Goal: Task Accomplishment & Management: Use online tool/utility

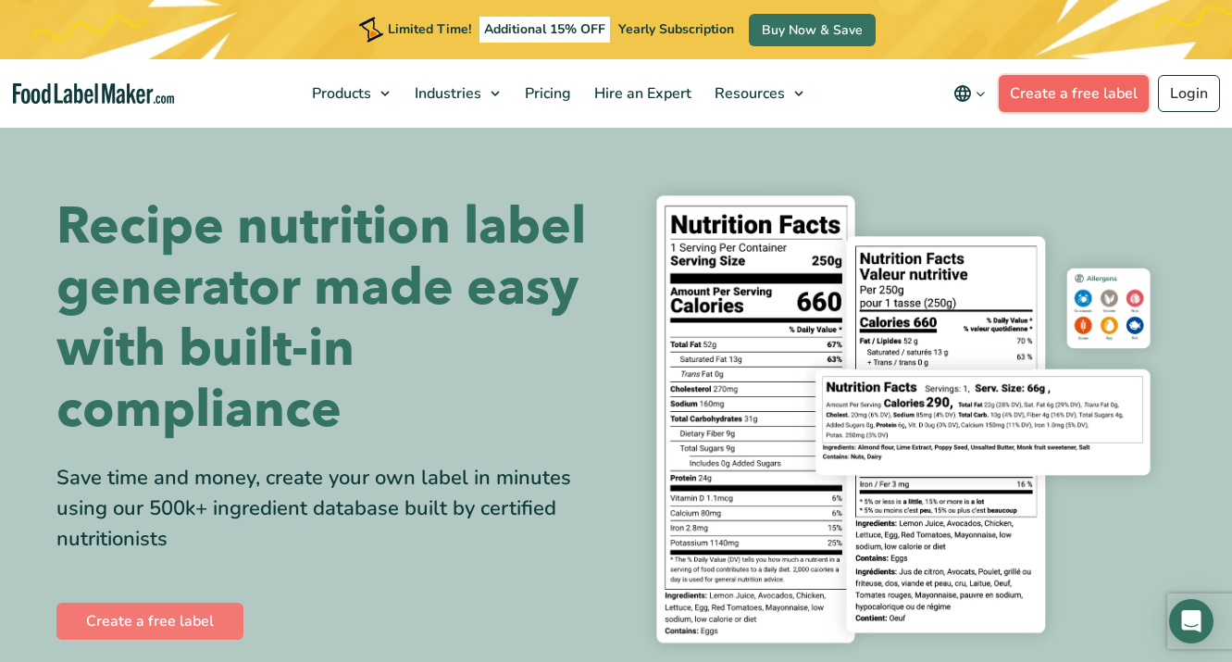
click at [1060, 91] on link "Create a free label" at bounding box center [1074, 93] width 150 height 37
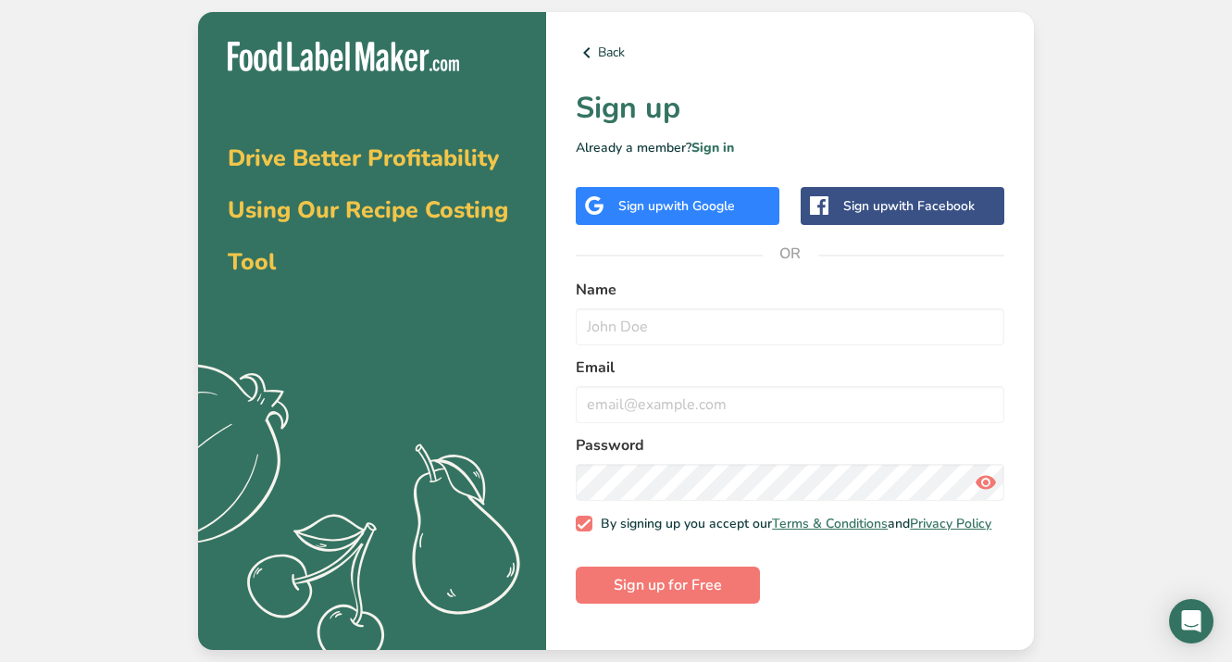
click at [677, 213] on span "with Google" at bounding box center [699, 206] width 72 height 18
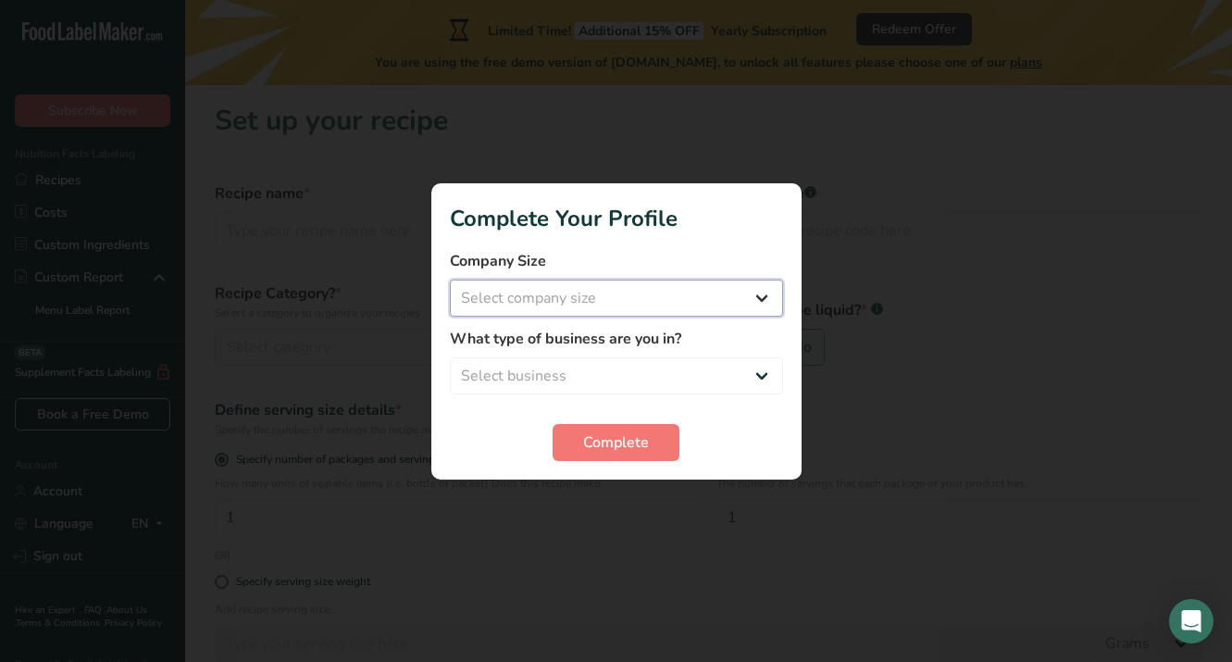
click at [732, 295] on select "Select company size Fewer than 10 Employees 10 to 50 Employees 51 to 500 Employ…" at bounding box center [616, 297] width 333 height 37
select select "1"
click at [658, 449] on button "Complete" at bounding box center [615, 442] width 127 height 37
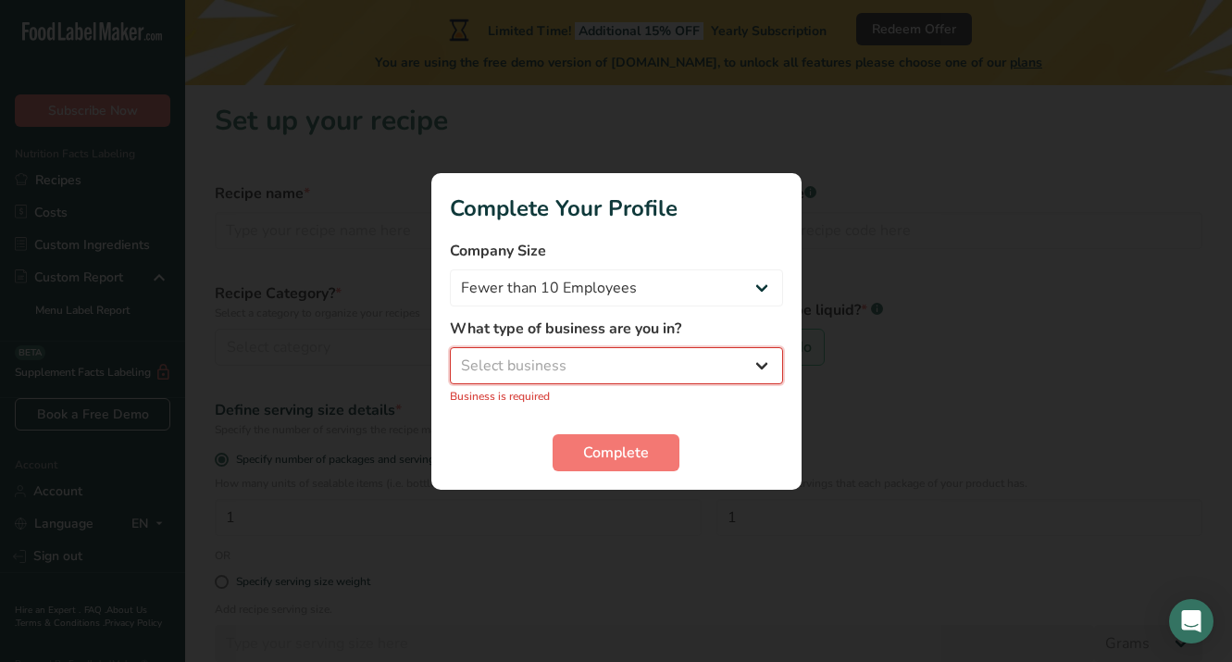
click at [701, 370] on select "Select business Packaged Food Manufacturer Restaurant & Cafe Bakery Meal Plans …" at bounding box center [616, 365] width 333 height 37
select select "8"
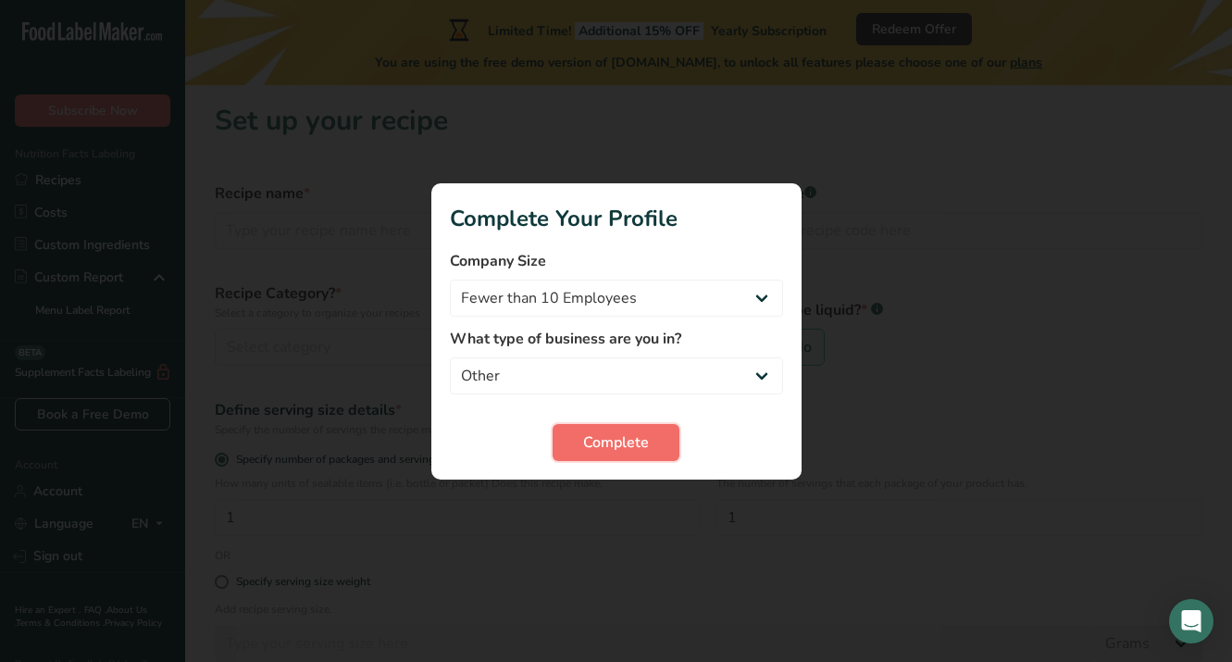
click at [660, 447] on button "Complete" at bounding box center [615, 442] width 127 height 37
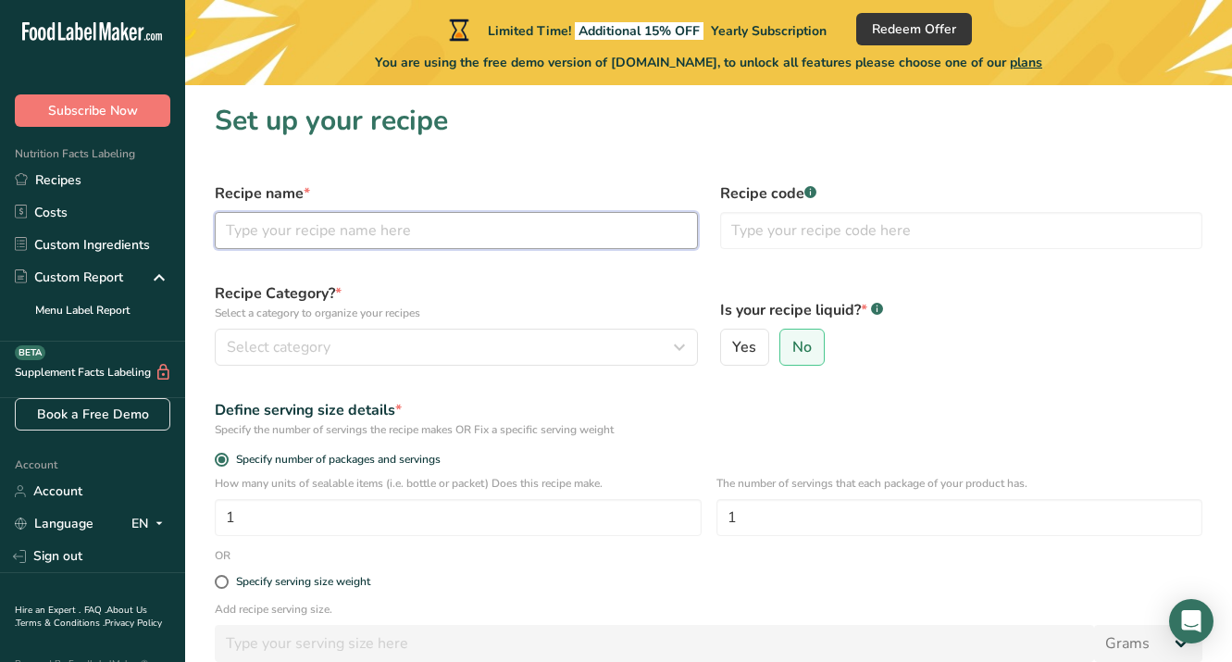
click at [578, 239] on input "text" at bounding box center [456, 230] width 483 height 37
type input "ONE"
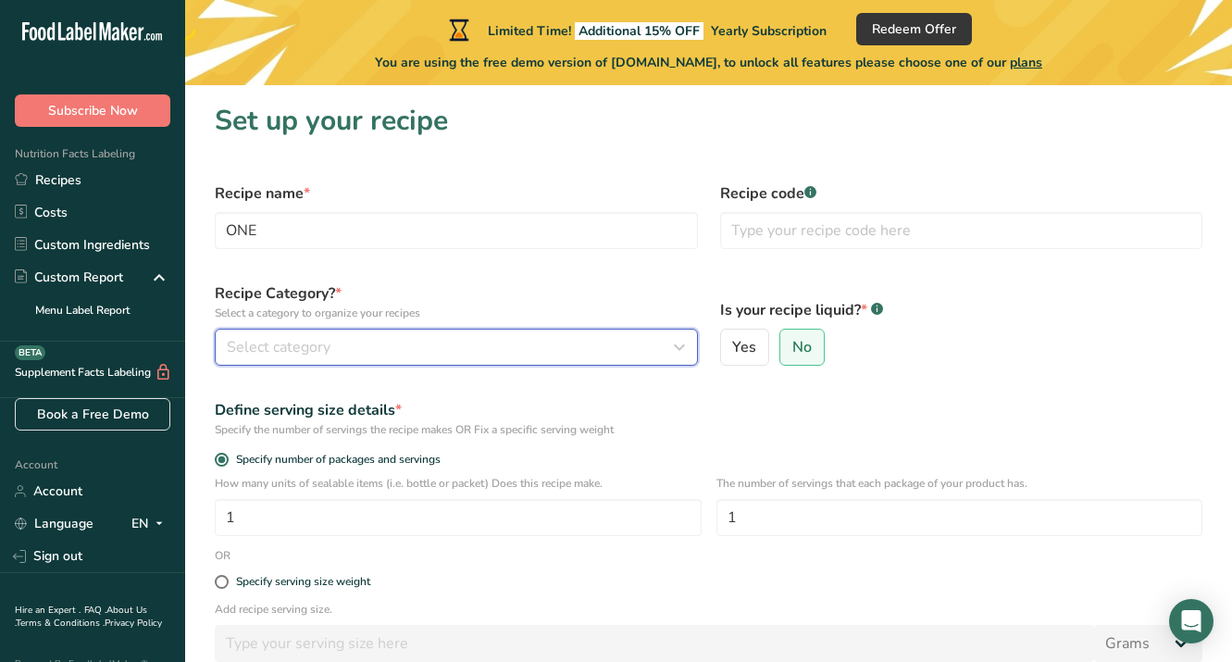
click at [448, 348] on div "Select category" at bounding box center [451, 347] width 448 height 22
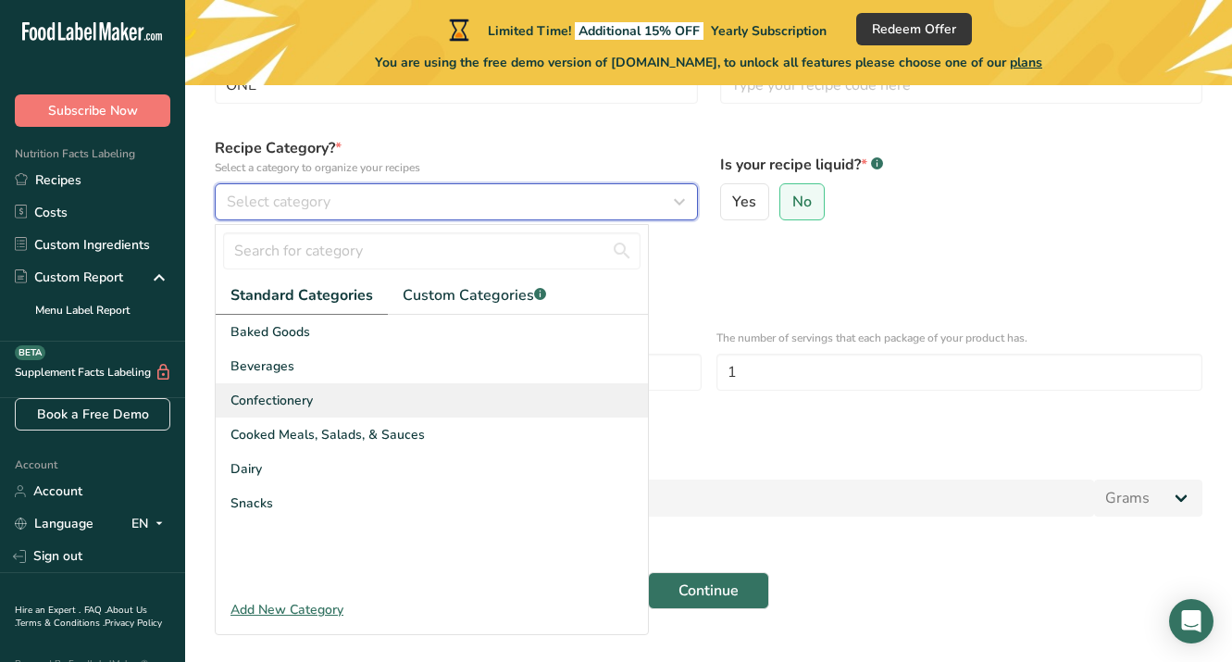
scroll to position [143, 0]
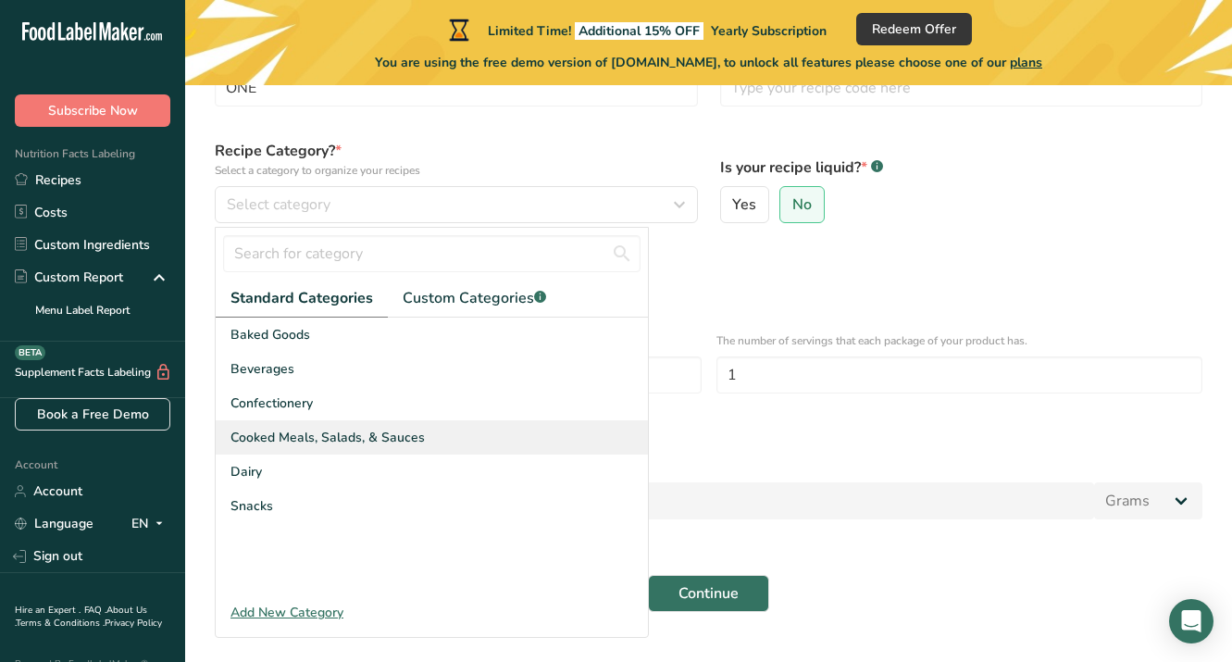
click at [434, 446] on div "Cooked Meals, Salads, & Sauces" at bounding box center [432, 437] width 432 height 34
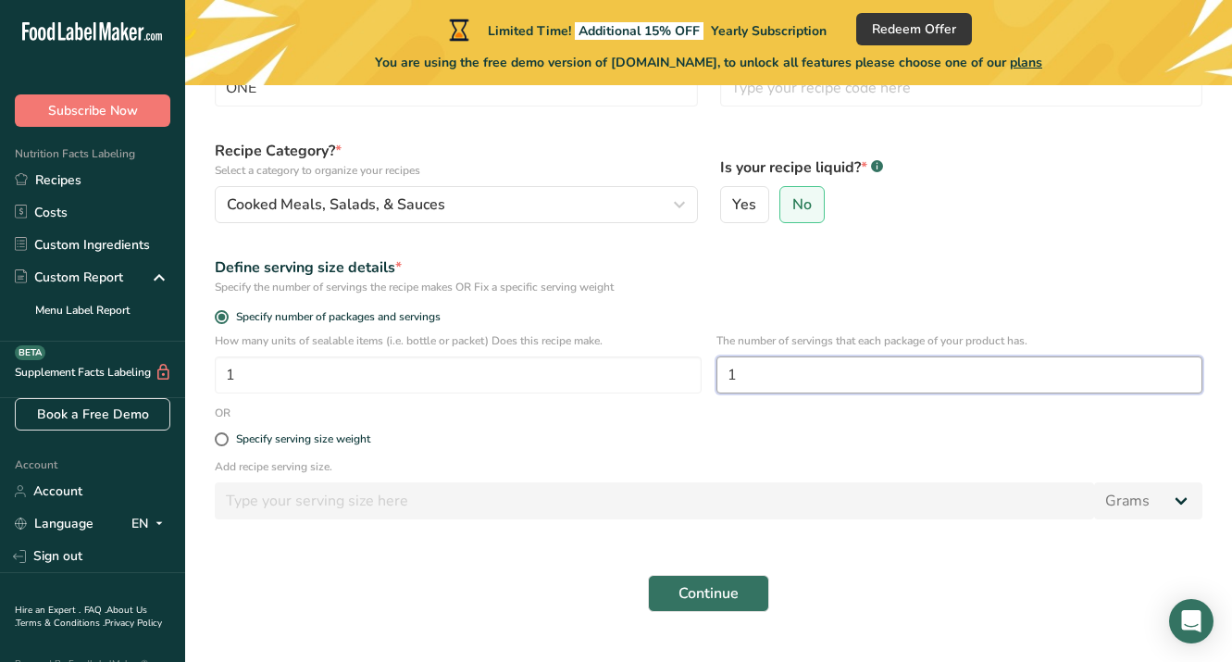
click at [793, 367] on input "1" at bounding box center [959, 374] width 487 height 37
drag, startPoint x: 772, startPoint y: 383, endPoint x: 700, endPoint y: 374, distance: 72.8
click at [700, 375] on div "How many units of sealable items (i.e. bottle or packet) Does this recipe make.…" at bounding box center [709, 368] width 1010 height 72
type input "4"
click at [785, 434] on label "Specify serving size weight" at bounding box center [708, 439] width 987 height 14
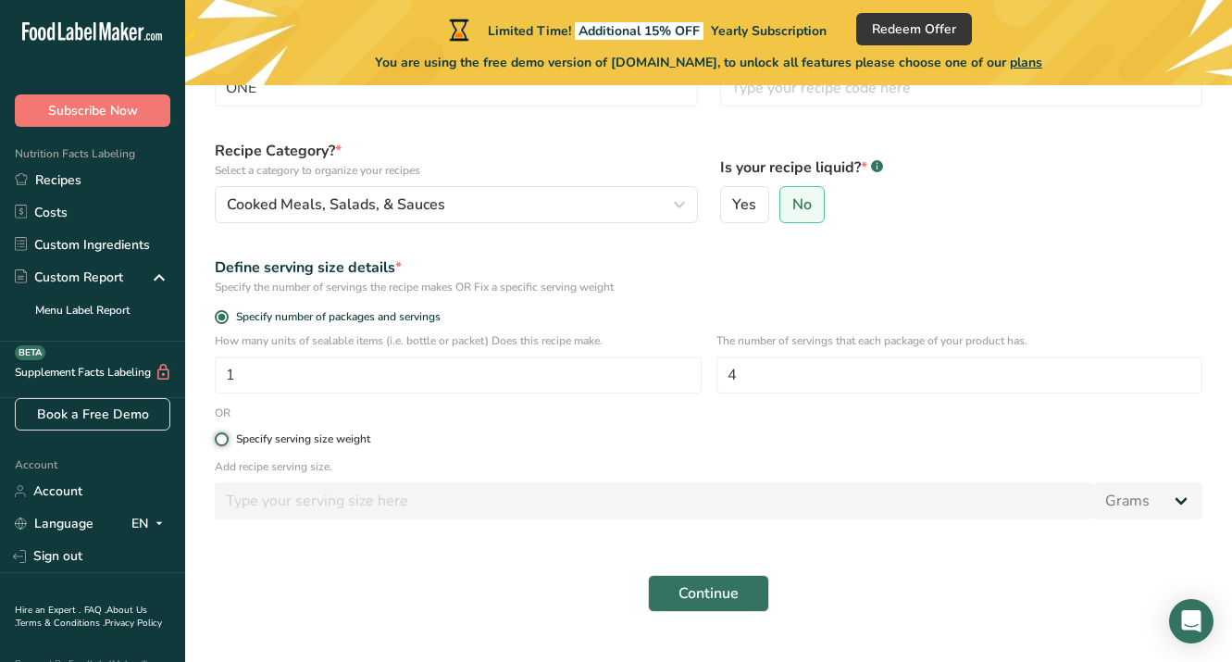
click at [227, 434] on input "Specify serving size weight" at bounding box center [221, 439] width 12 height 12
radio input "true"
radio input "false"
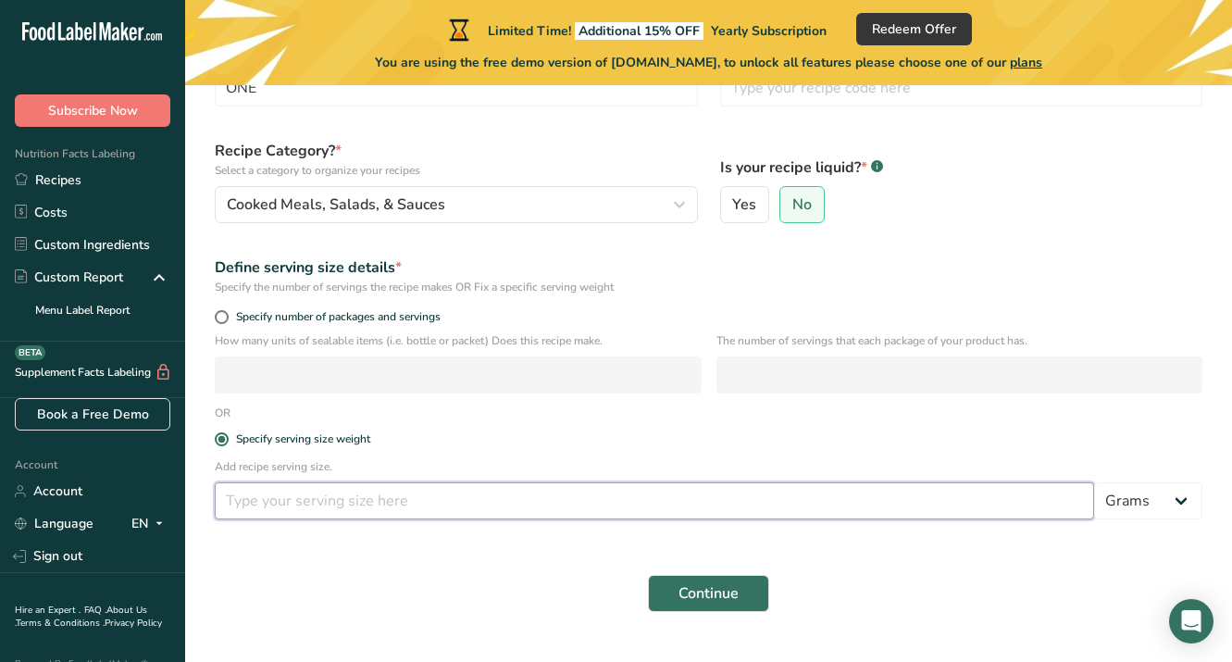
click at [728, 508] on input "number" at bounding box center [654, 500] width 879 height 37
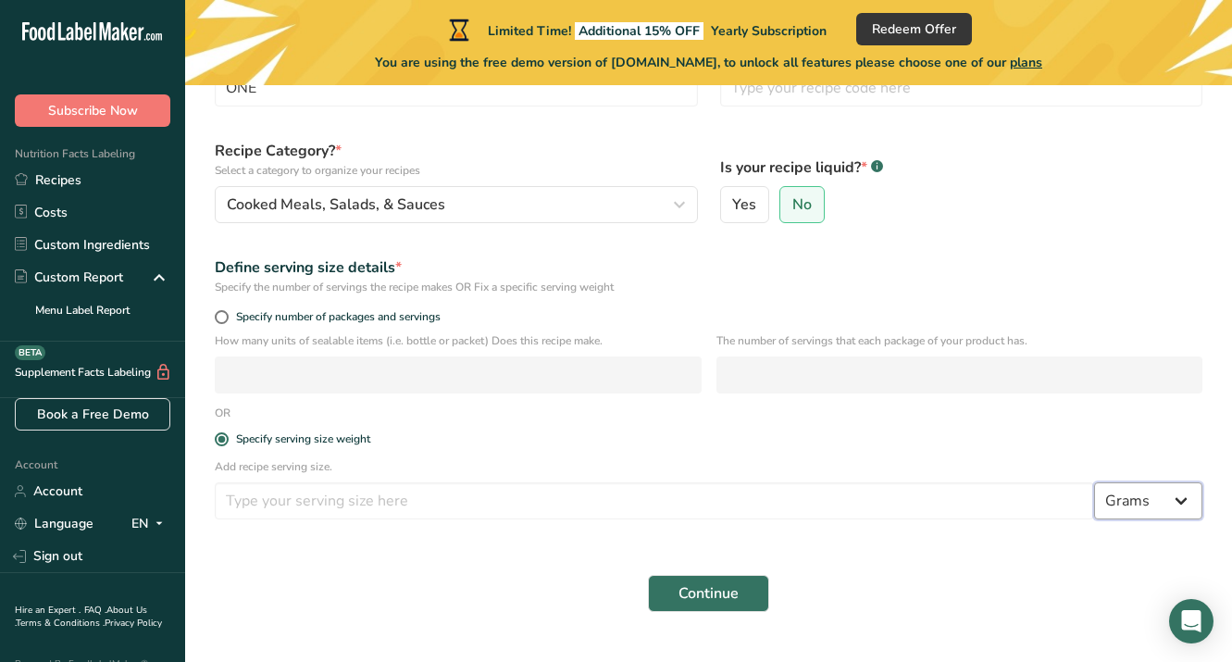
click at [1135, 499] on select "Grams kg mg mcg lb oz l mL fl oz tbsp tsp cup qt gallon" at bounding box center [1148, 500] width 108 height 37
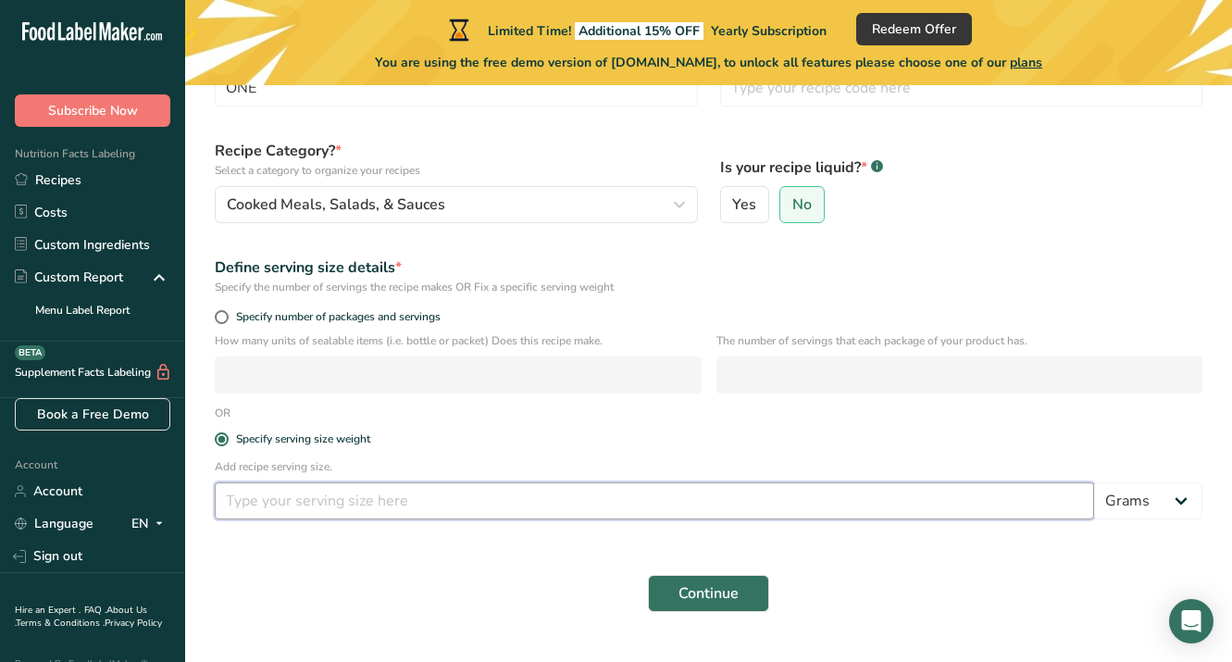
click at [753, 503] on input "number" at bounding box center [654, 500] width 879 height 37
type input "2"
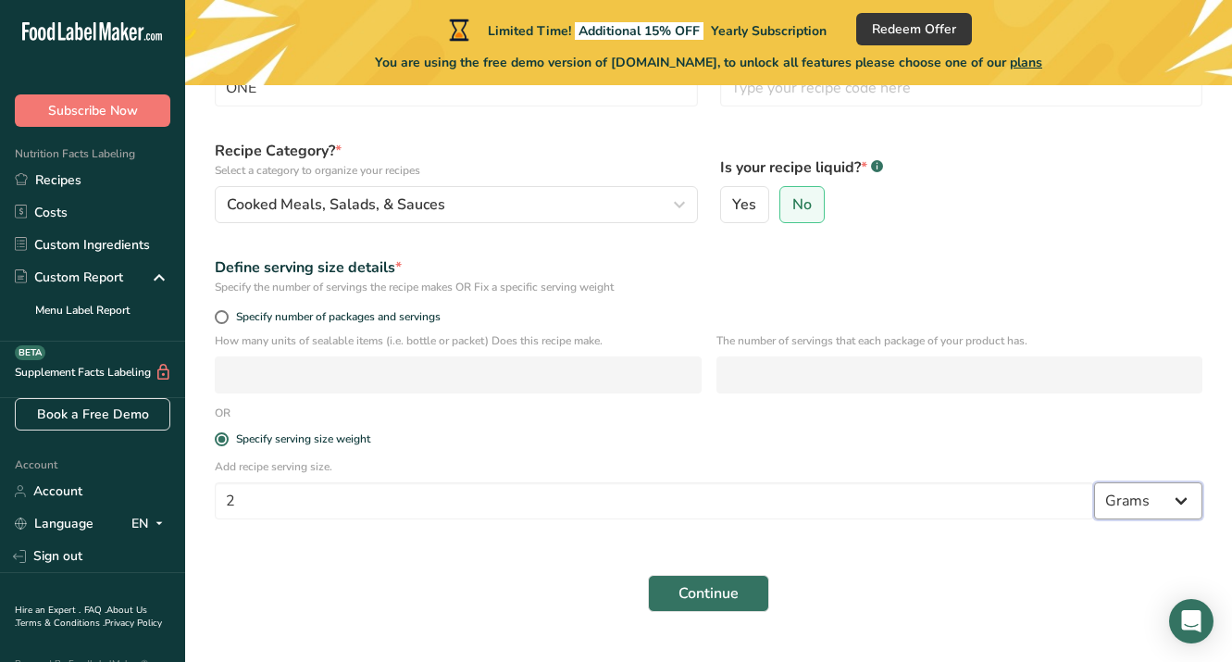
click at [1131, 510] on select "Grams kg mg mcg lb oz l mL fl oz tbsp tsp cup qt gallon" at bounding box center [1148, 500] width 108 height 37
select select "5"
click at [718, 602] on span "Continue" at bounding box center [708, 593] width 60 height 22
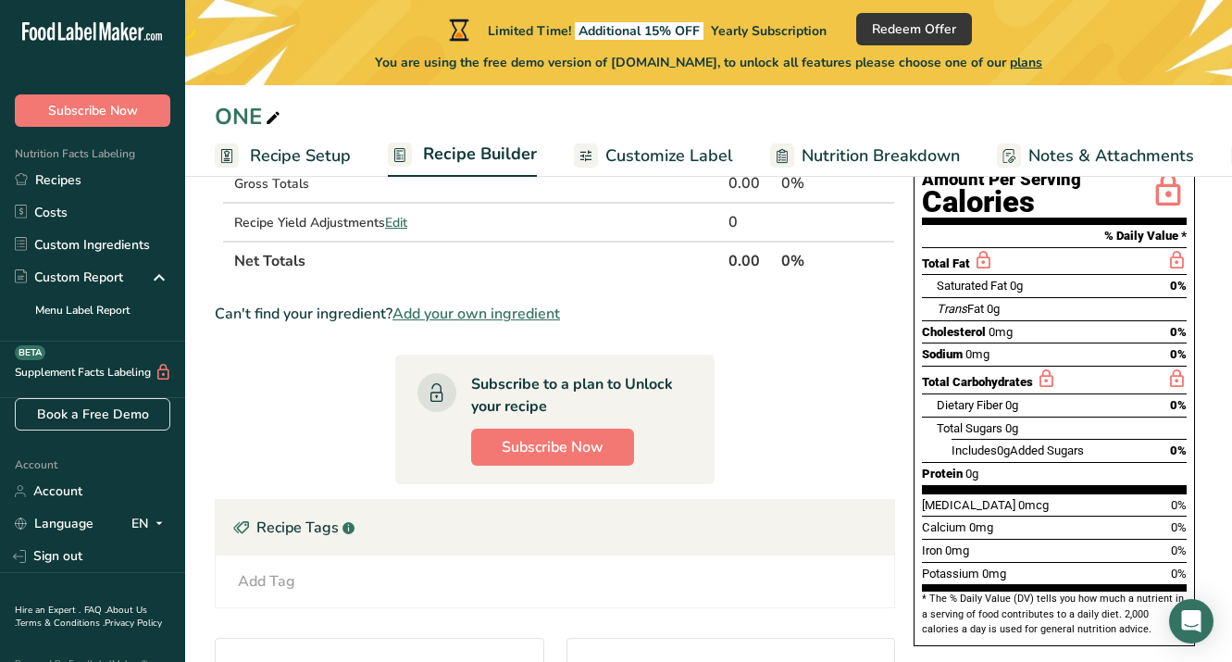
scroll to position [219, 0]
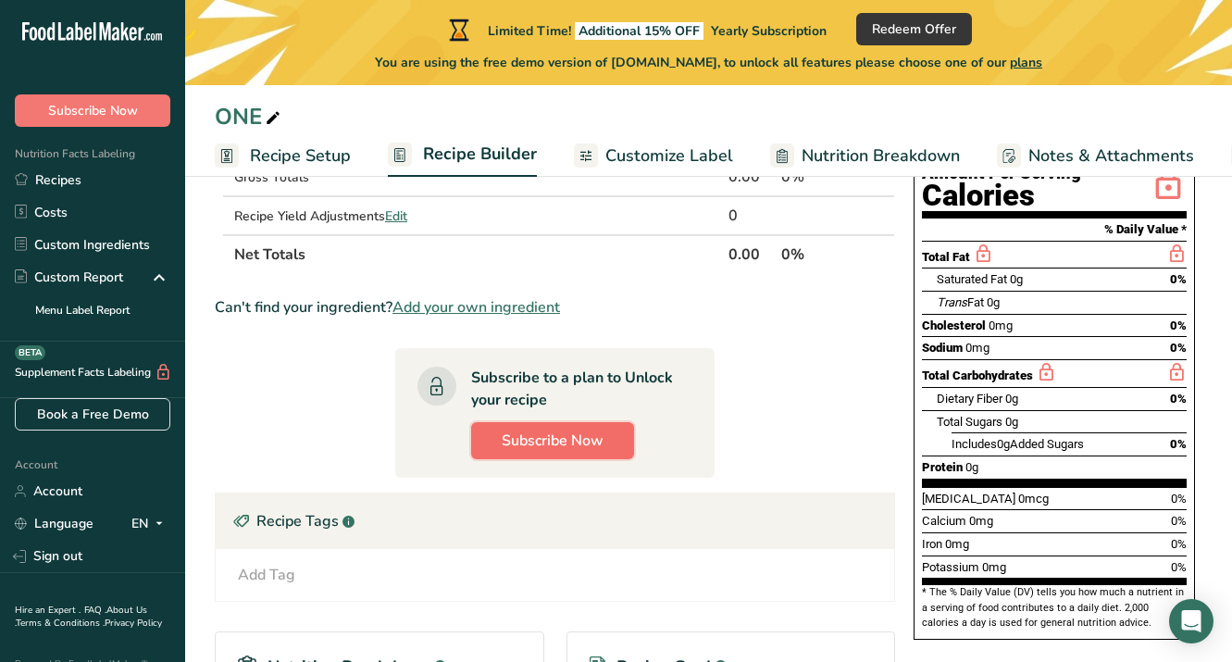
click at [588, 452] on span "Subscribe Now" at bounding box center [553, 440] width 102 height 22
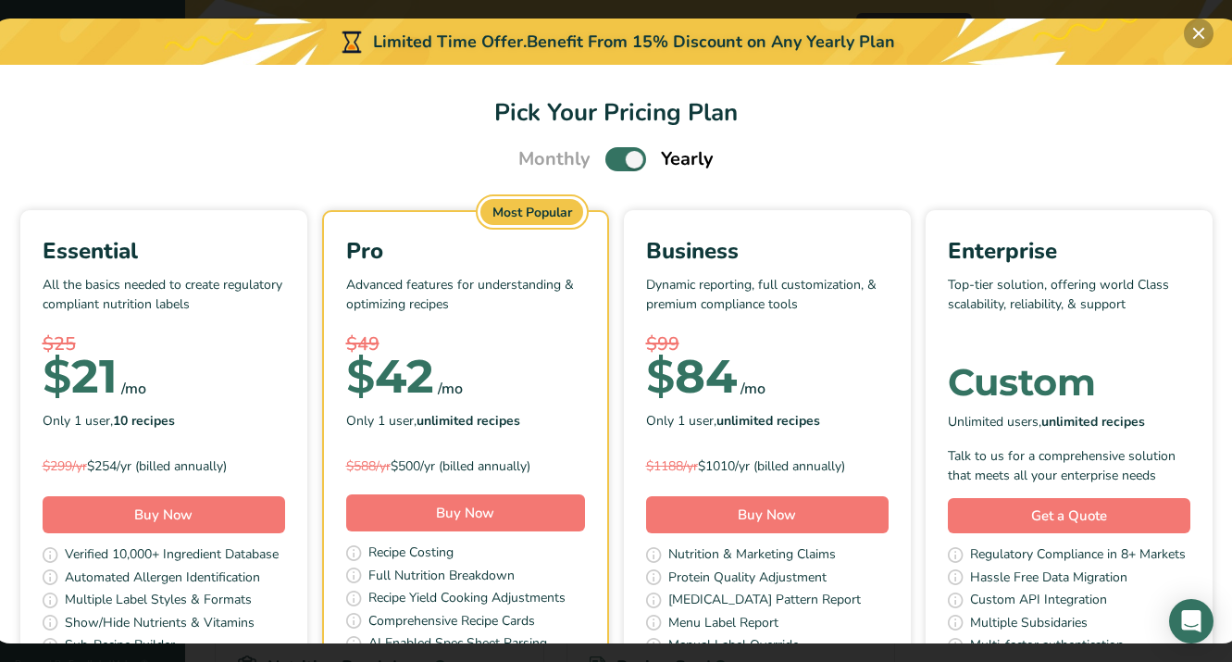
click at [1210, 34] on button "Pick Your Pricing Plan Modal" at bounding box center [1199, 34] width 30 height 30
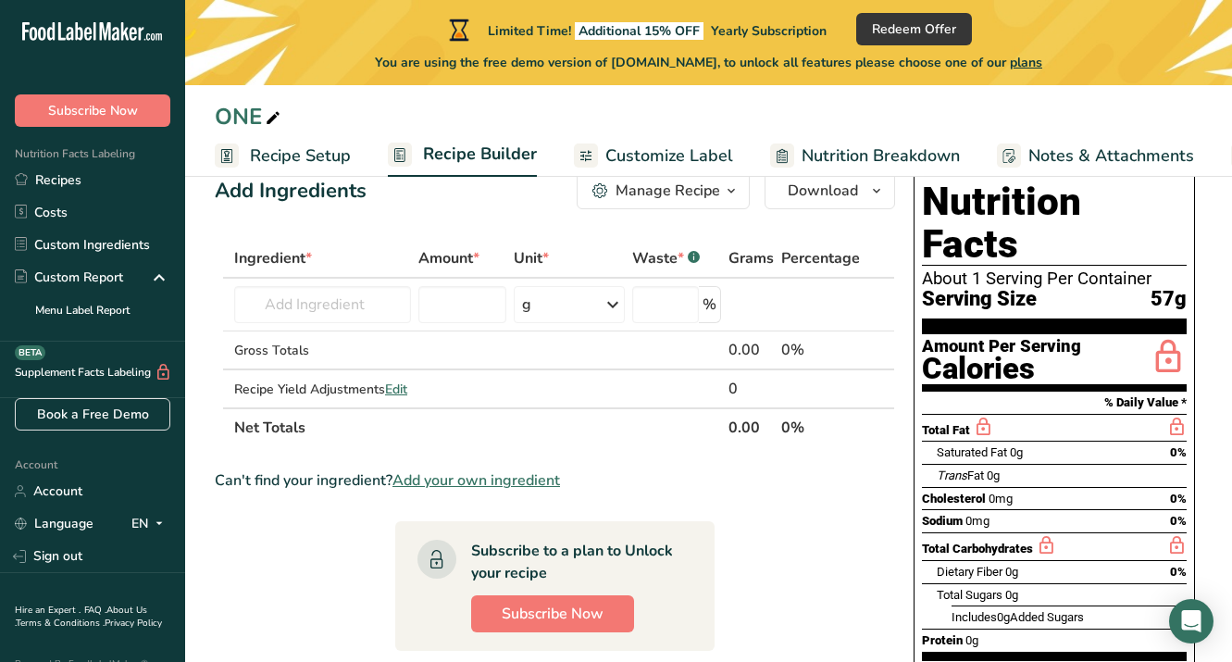
scroll to position [0, 0]
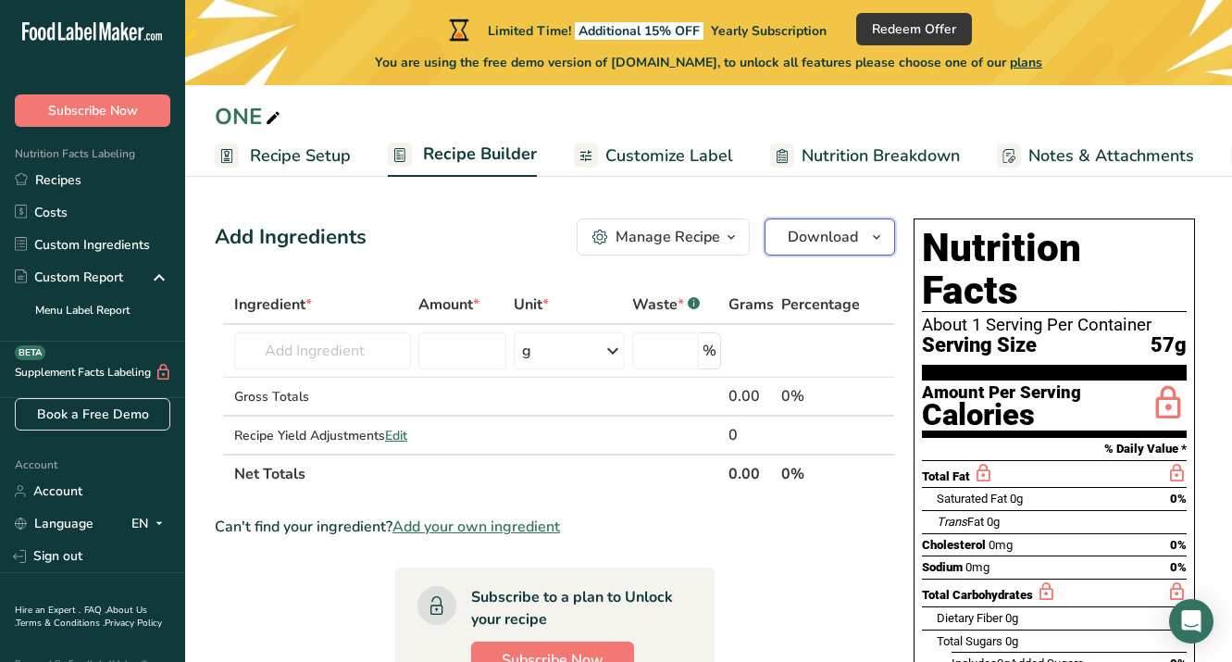
click at [833, 244] on span "Download" at bounding box center [823, 237] width 70 height 22
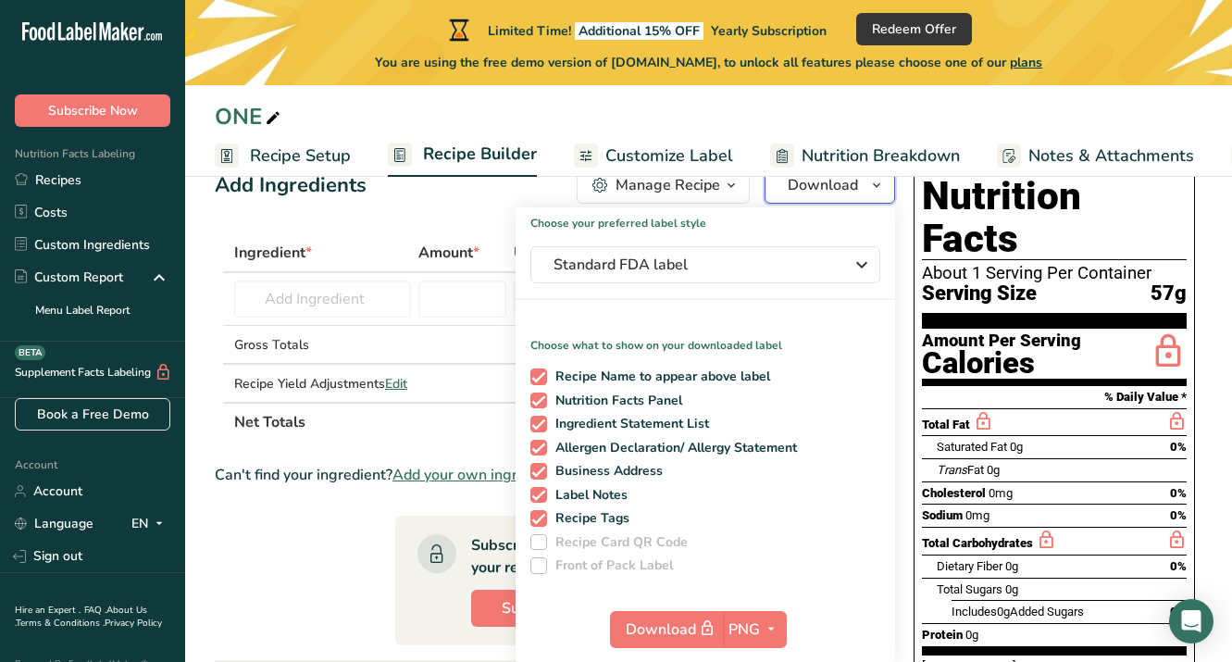
scroll to position [53, 0]
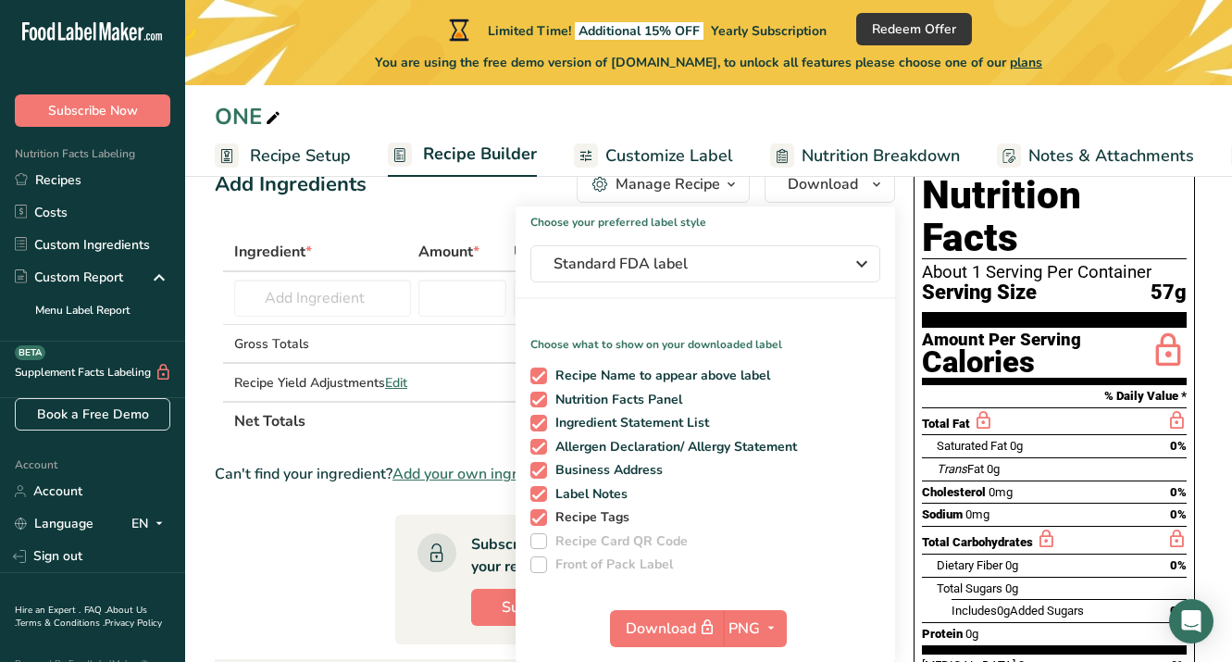
click at [537, 517] on span at bounding box center [538, 517] width 17 height 17
click at [537, 517] on input "Recipe Tags" at bounding box center [536, 517] width 12 height 12
checkbox input "false"
click at [537, 491] on span at bounding box center [538, 494] width 17 height 17
click at [537, 491] on input "Label Notes" at bounding box center [536, 494] width 12 height 12
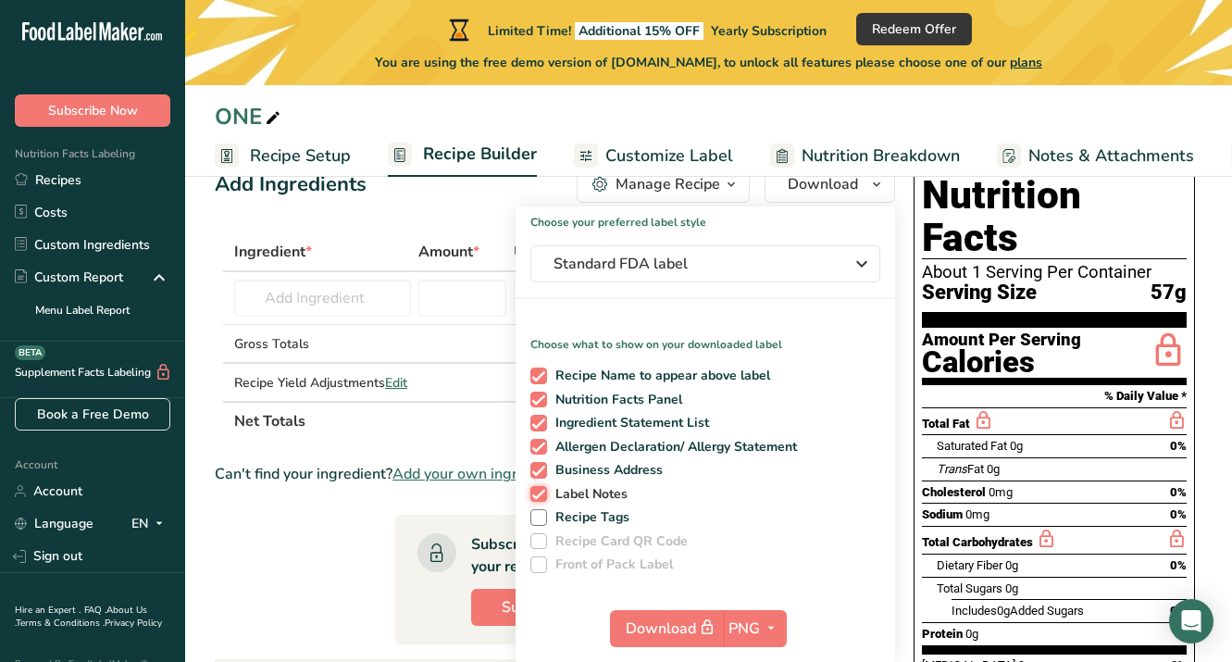
checkbox input "false"
click at [540, 465] on span at bounding box center [538, 470] width 17 height 17
click at [540, 465] on input "Business Address" at bounding box center [536, 470] width 12 height 12
checkbox input "false"
click at [540, 447] on span at bounding box center [538, 447] width 17 height 17
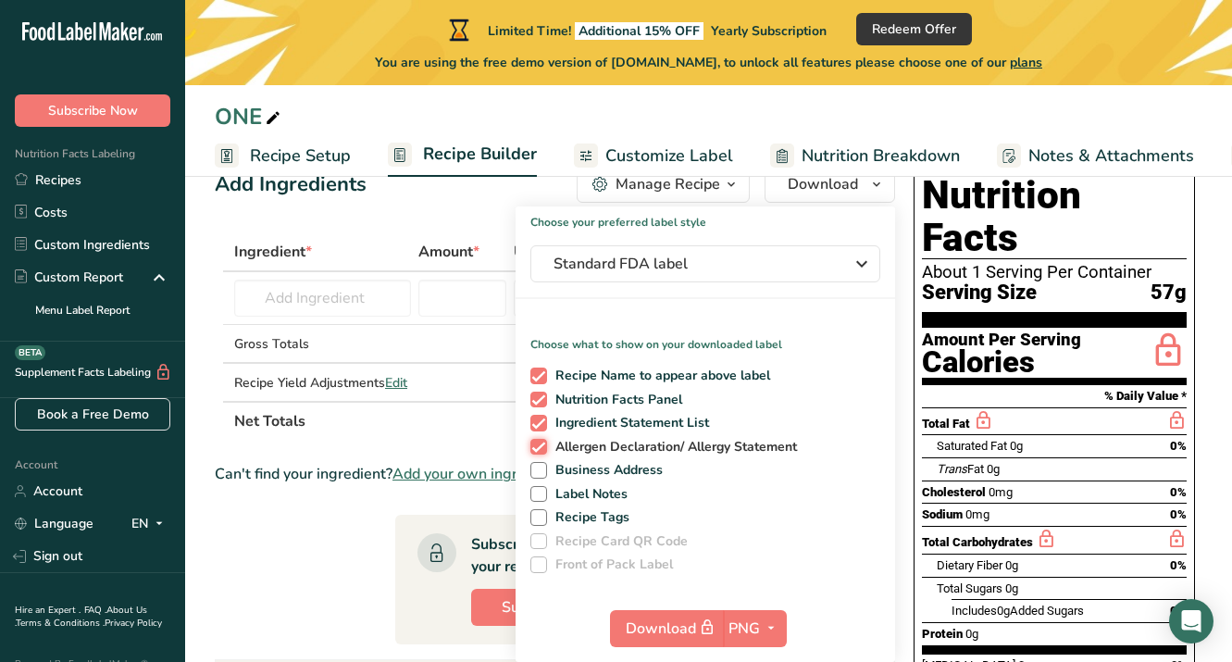
click at [540, 447] on input "Allergen Declaration/ Allergy Statement" at bounding box center [536, 447] width 12 height 12
checkbox input "false"
click at [540, 416] on span at bounding box center [538, 423] width 17 height 17
click at [540, 416] on input "Ingredient Statement List" at bounding box center [536, 422] width 12 height 12
checkbox input "false"
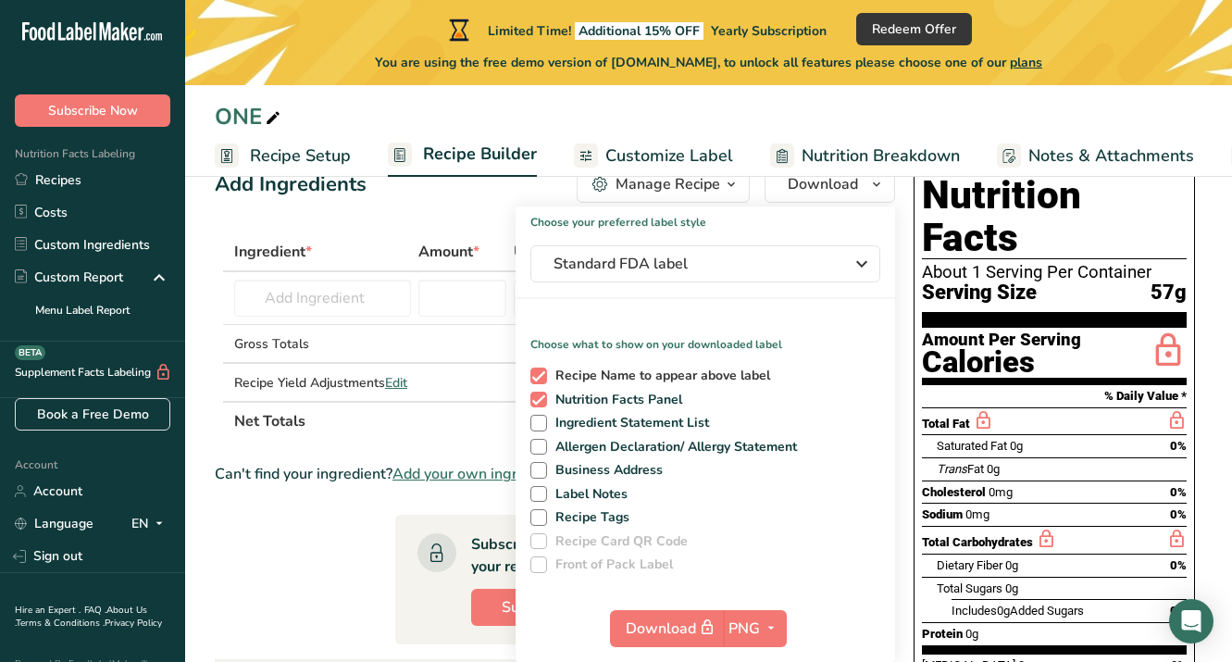
click at [541, 377] on span at bounding box center [538, 375] width 17 height 17
click at [541, 377] on input "Recipe Name to appear above label" at bounding box center [536, 375] width 12 height 12
checkbox input "false"
click at [844, 271] on div "Standard FDA label" at bounding box center [705, 264] width 304 height 22
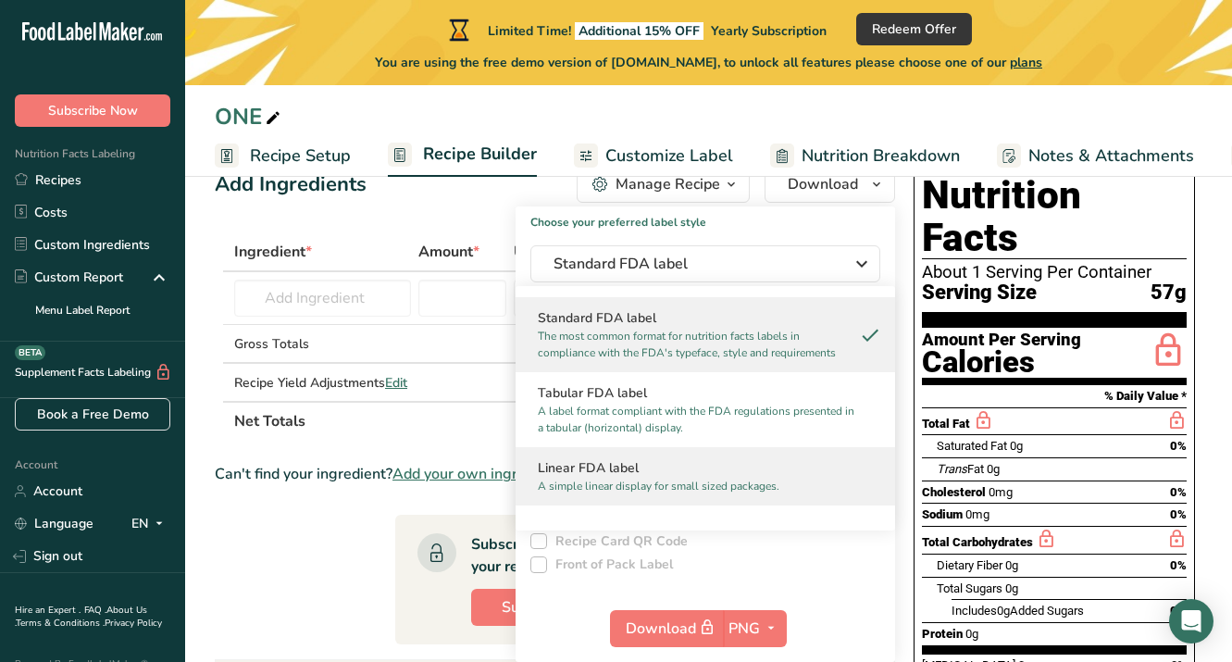
click at [782, 469] on h2 "Linear FDA label" at bounding box center [705, 467] width 335 height 19
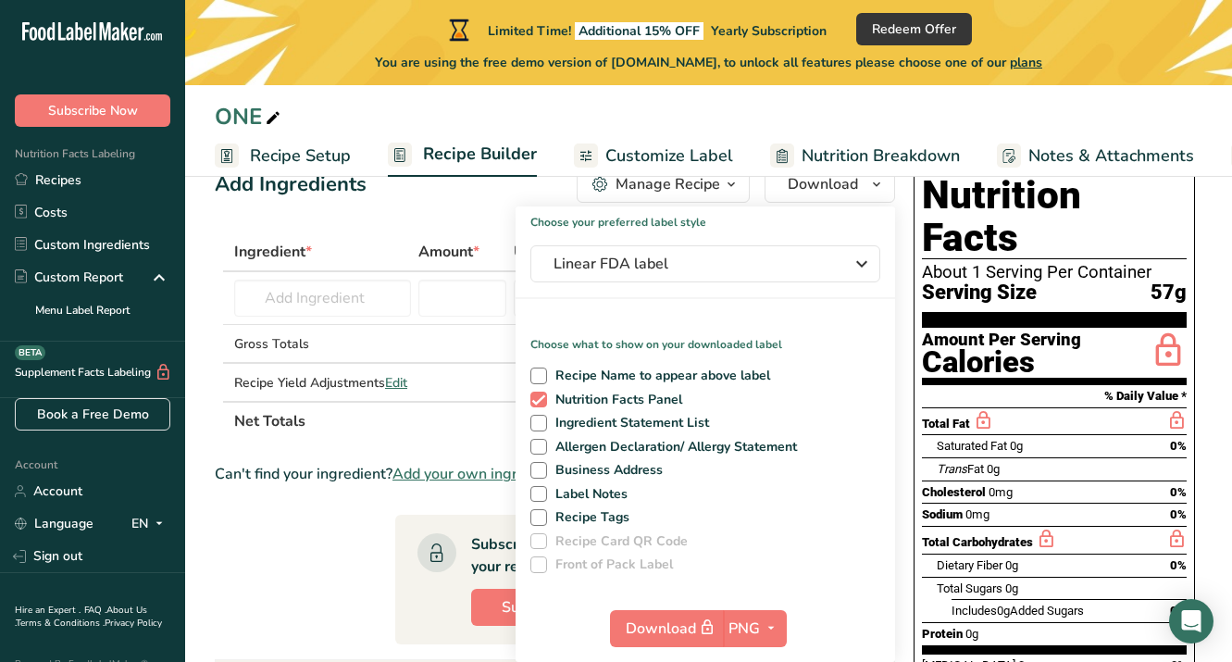
click at [447, 243] on span "Amount *" at bounding box center [448, 252] width 61 height 22
click at [453, 211] on div "Add Ingredients Manage Recipe Delete Recipe Duplicate Recipe Scale Recipe Save …" at bounding box center [560, 618] width 691 height 921
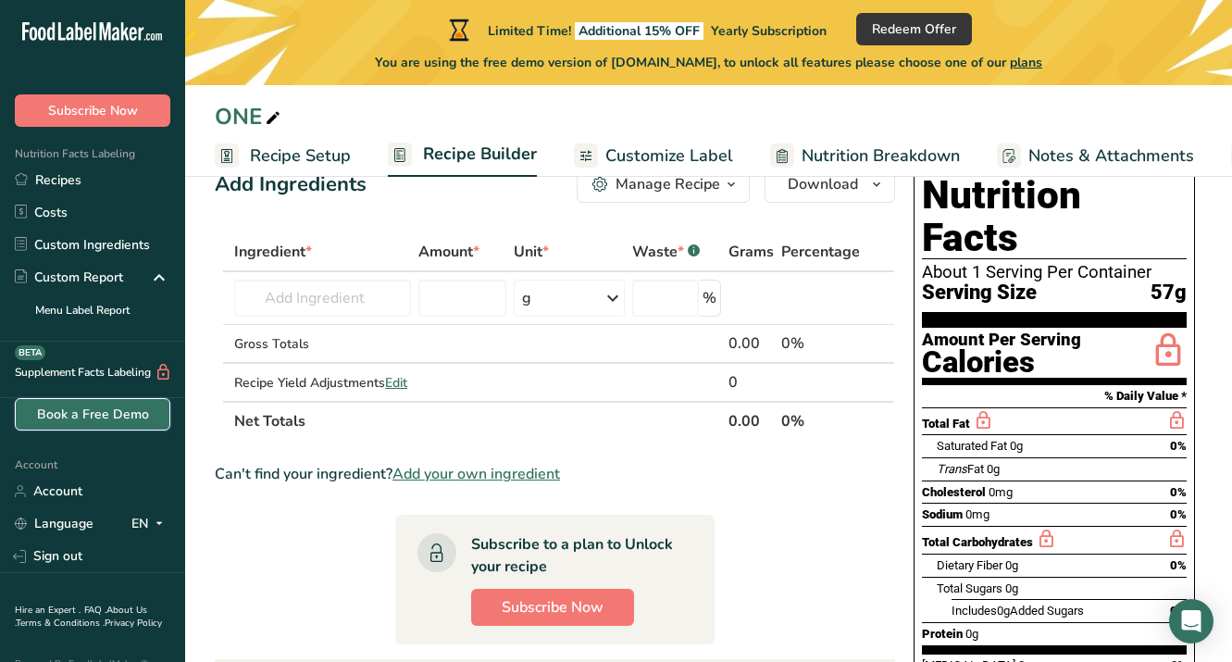
click at [73, 408] on link "Book a Free Demo" at bounding box center [92, 414] width 155 height 32
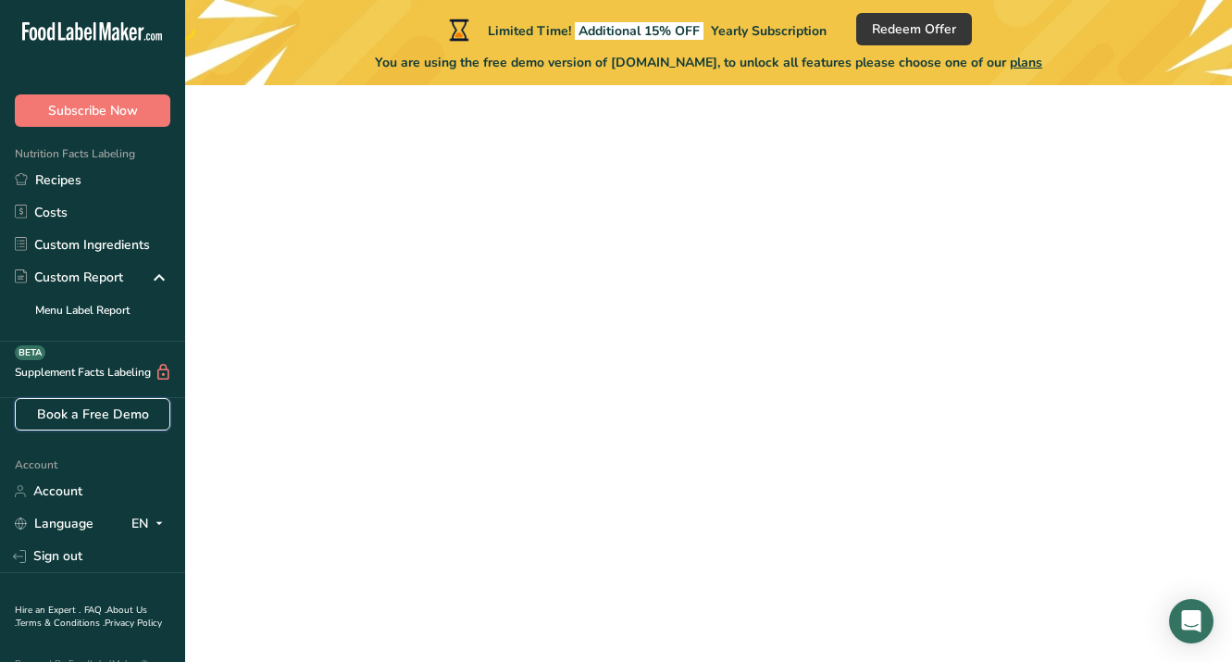
scroll to position [143, 0]
